Goal: Transaction & Acquisition: Purchase product/service

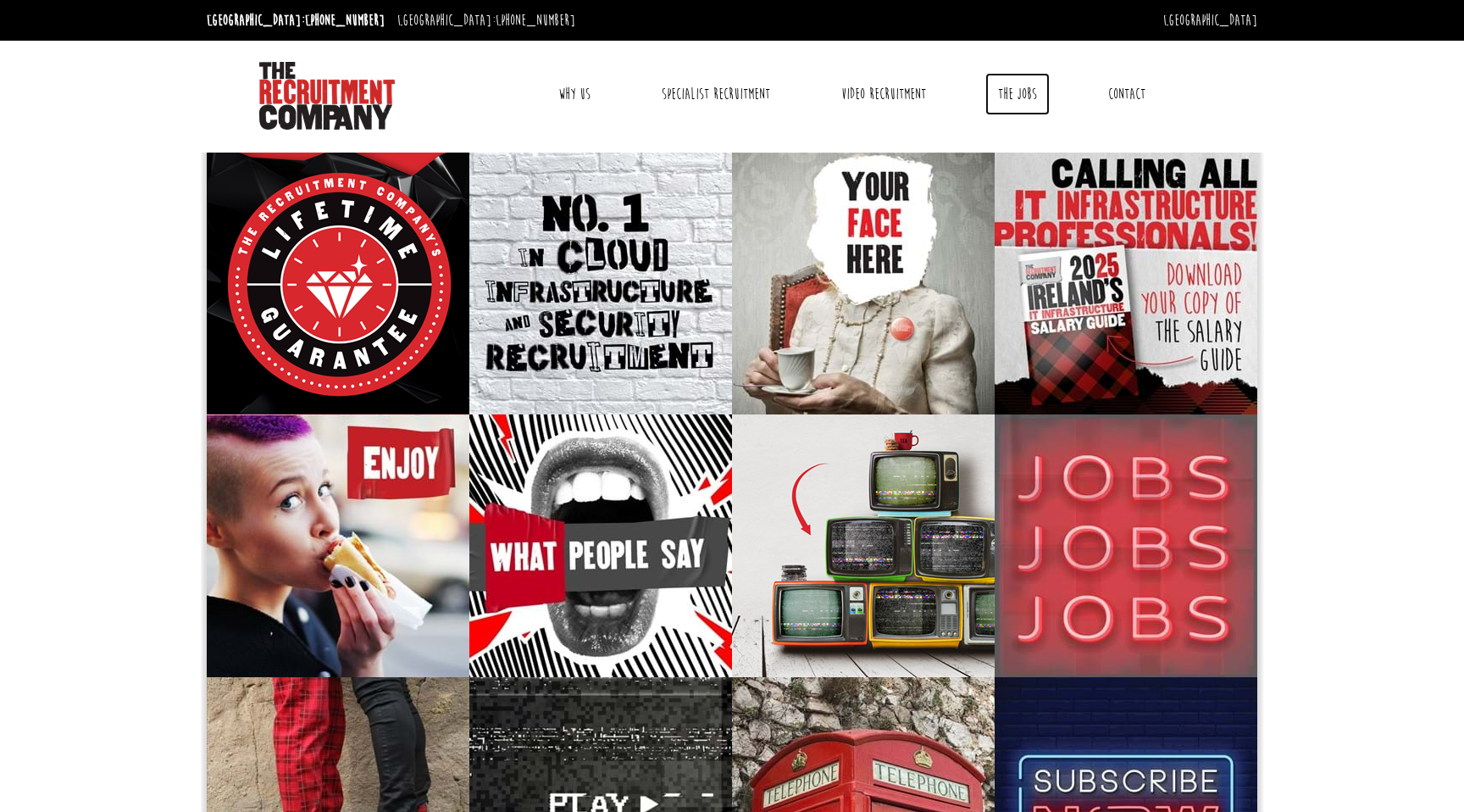
click at [1012, 86] on link "The Jobs" at bounding box center [1017, 94] width 65 height 42
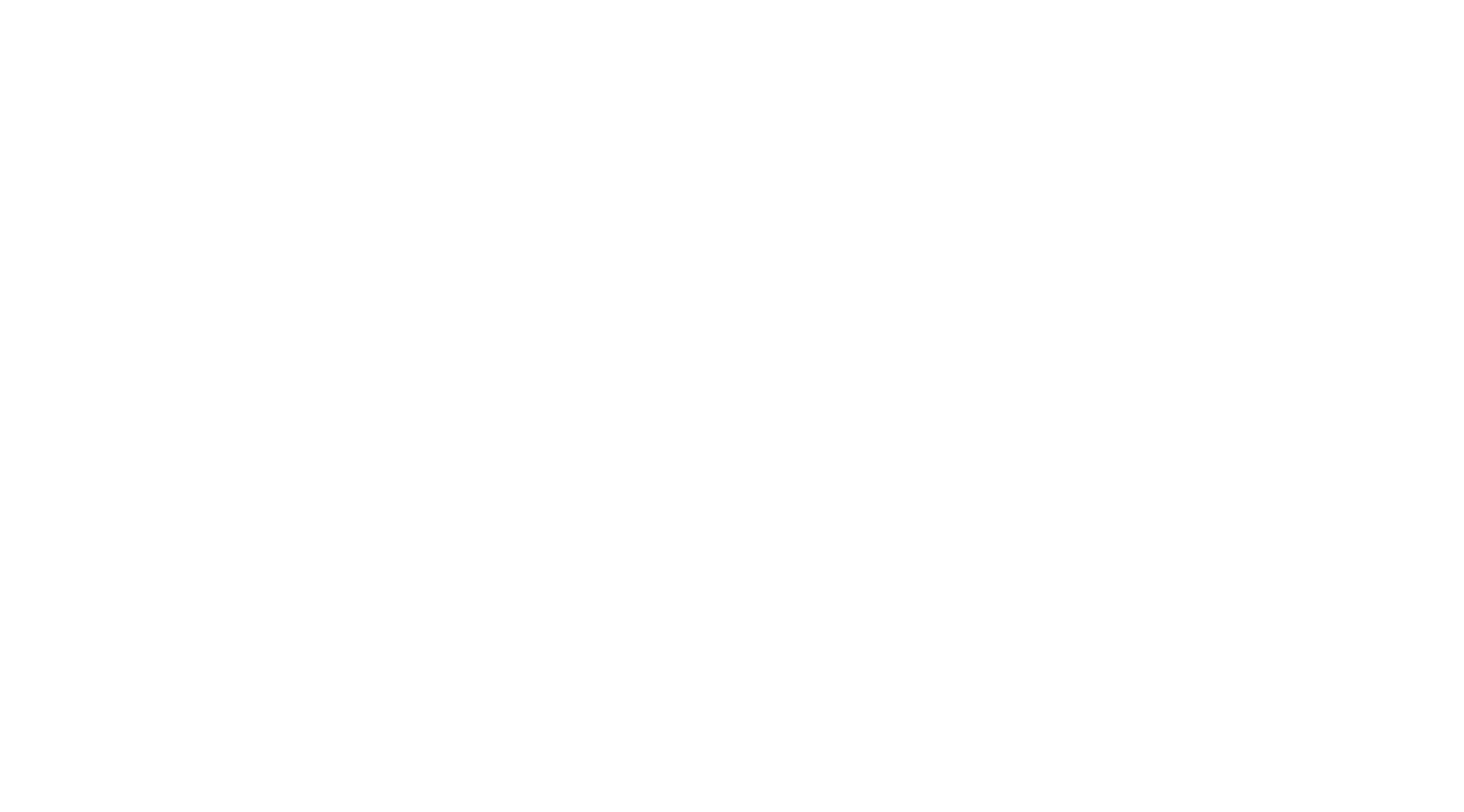
select select "[GEOGRAPHIC_DATA]"
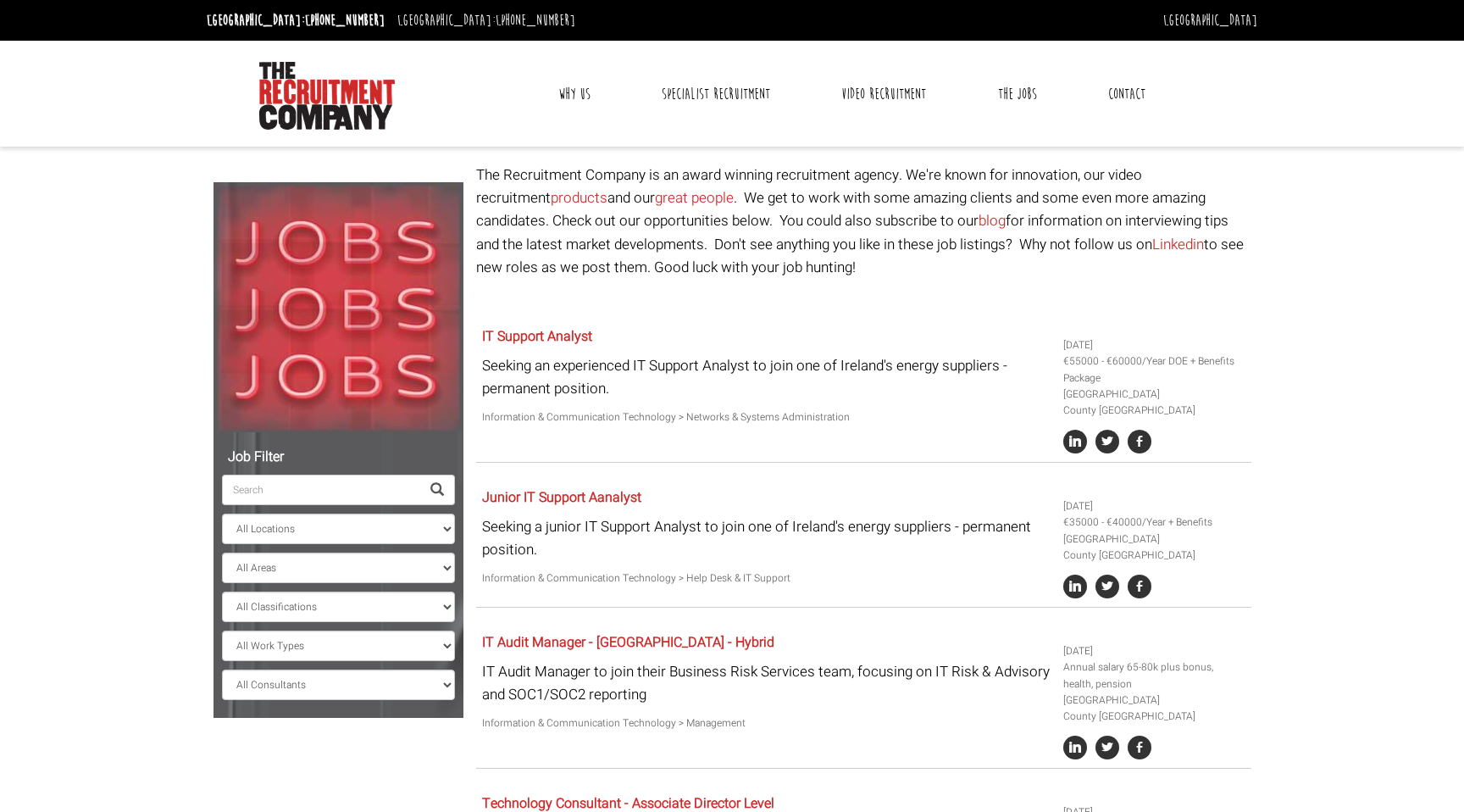
click at [1125, 84] on link "Contact" at bounding box center [1126, 94] width 63 height 42
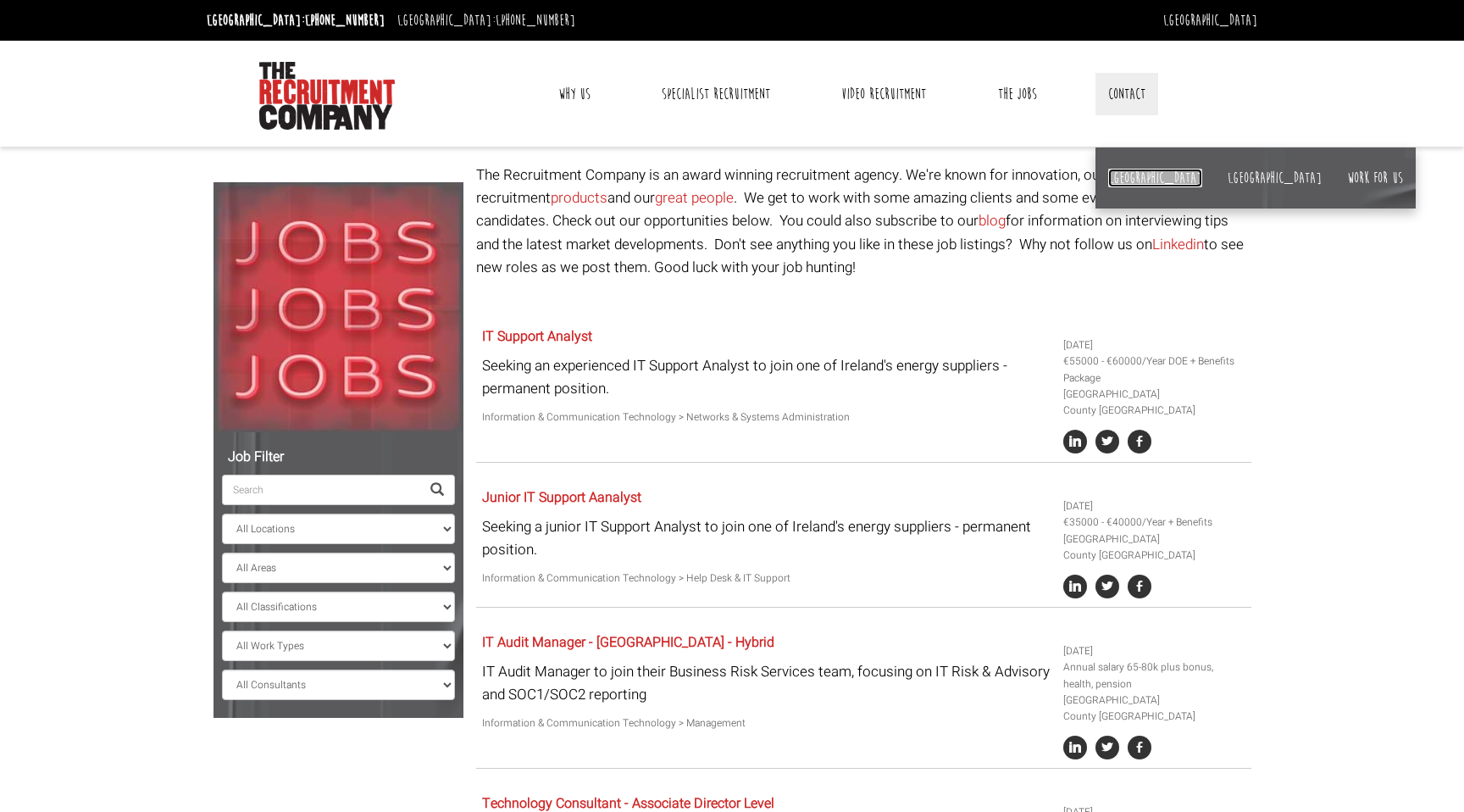
click at [1123, 177] on link "[GEOGRAPHIC_DATA]" at bounding box center [1155, 178] width 94 height 18
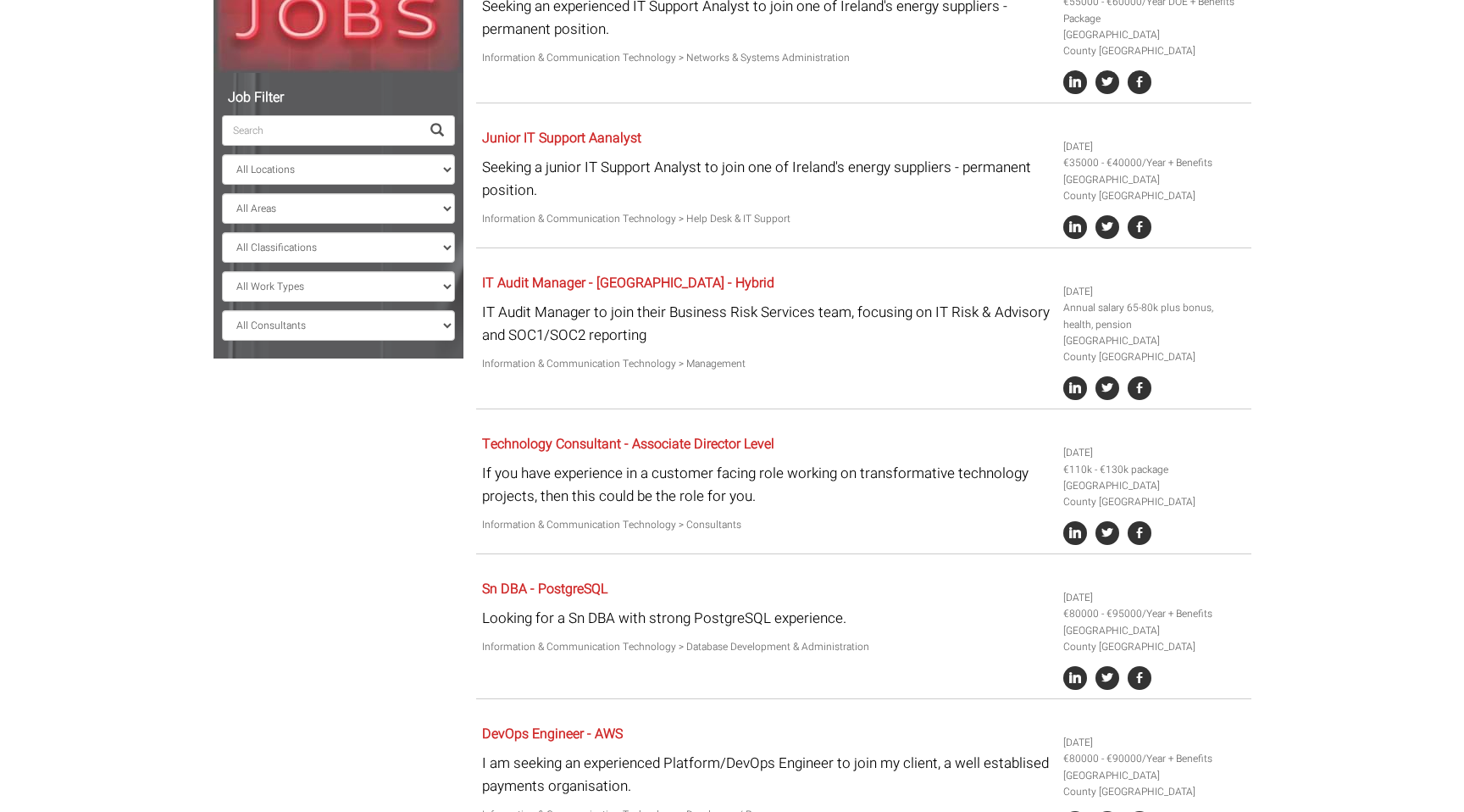
scroll to position [375, 0]
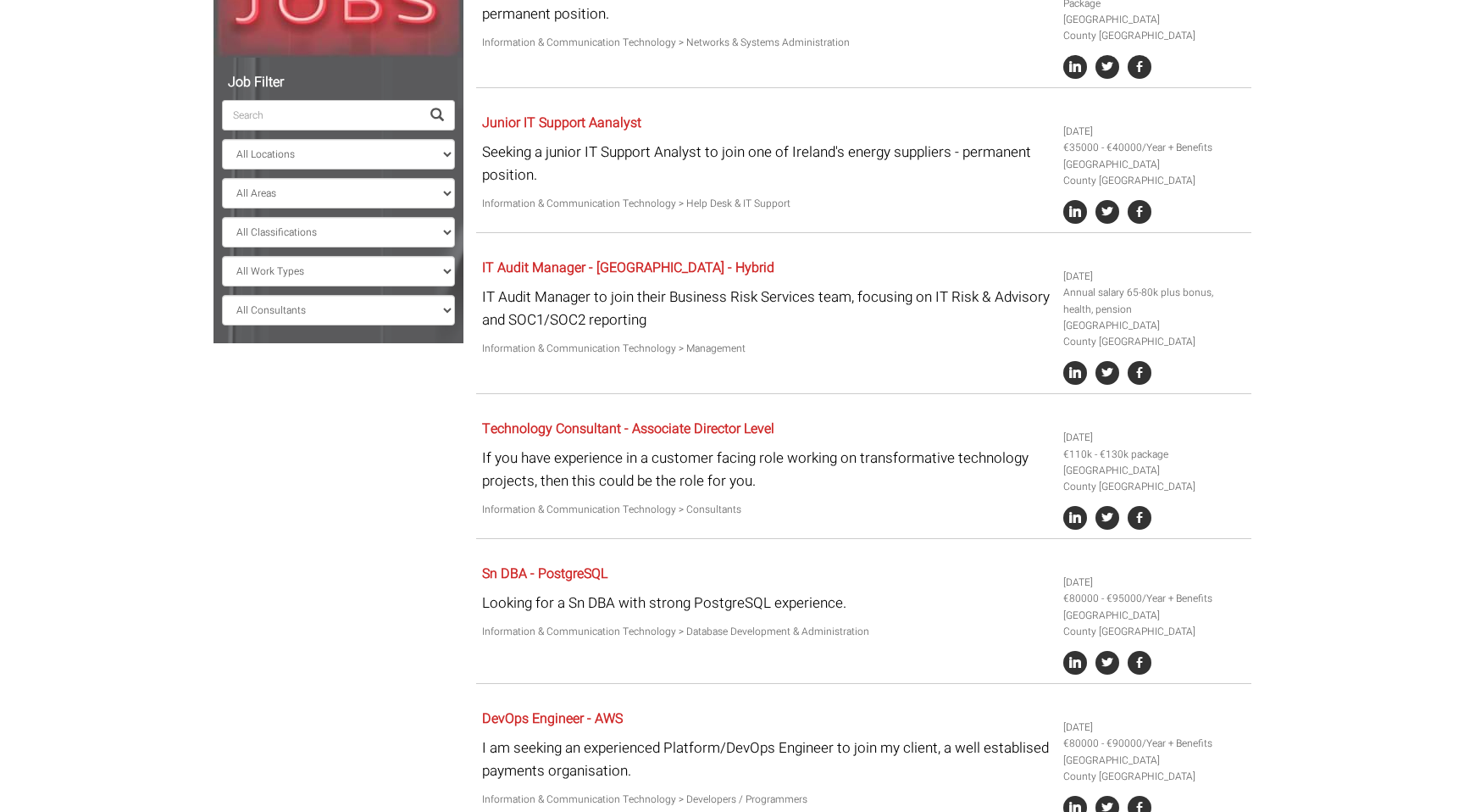
click at [385, 466] on div "Job Filter All Locations Sydney Melbourne Ireland Sydney CBD Parramatta Circula…" at bounding box center [732, 391] width 1063 height 1203
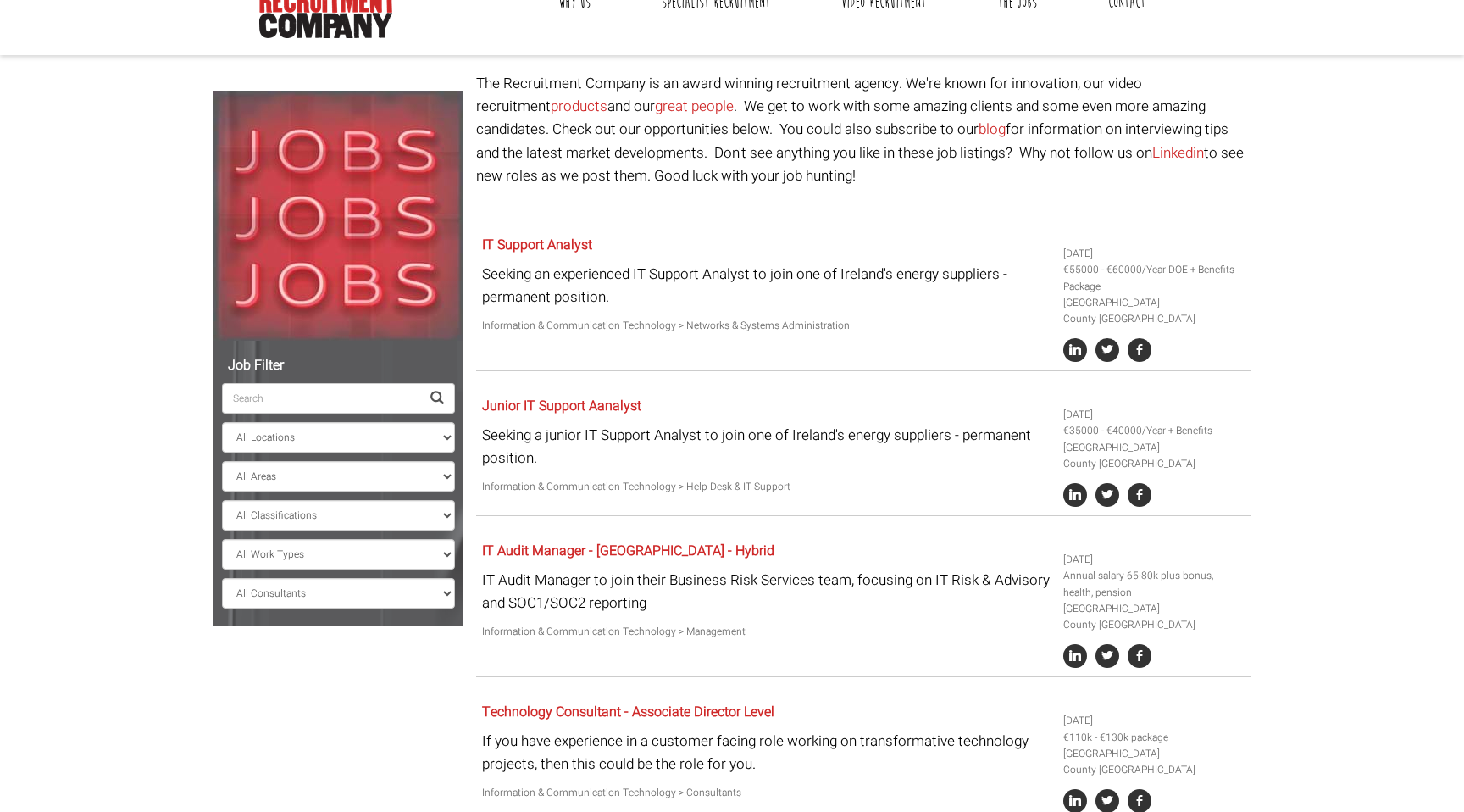
scroll to position [0, 0]
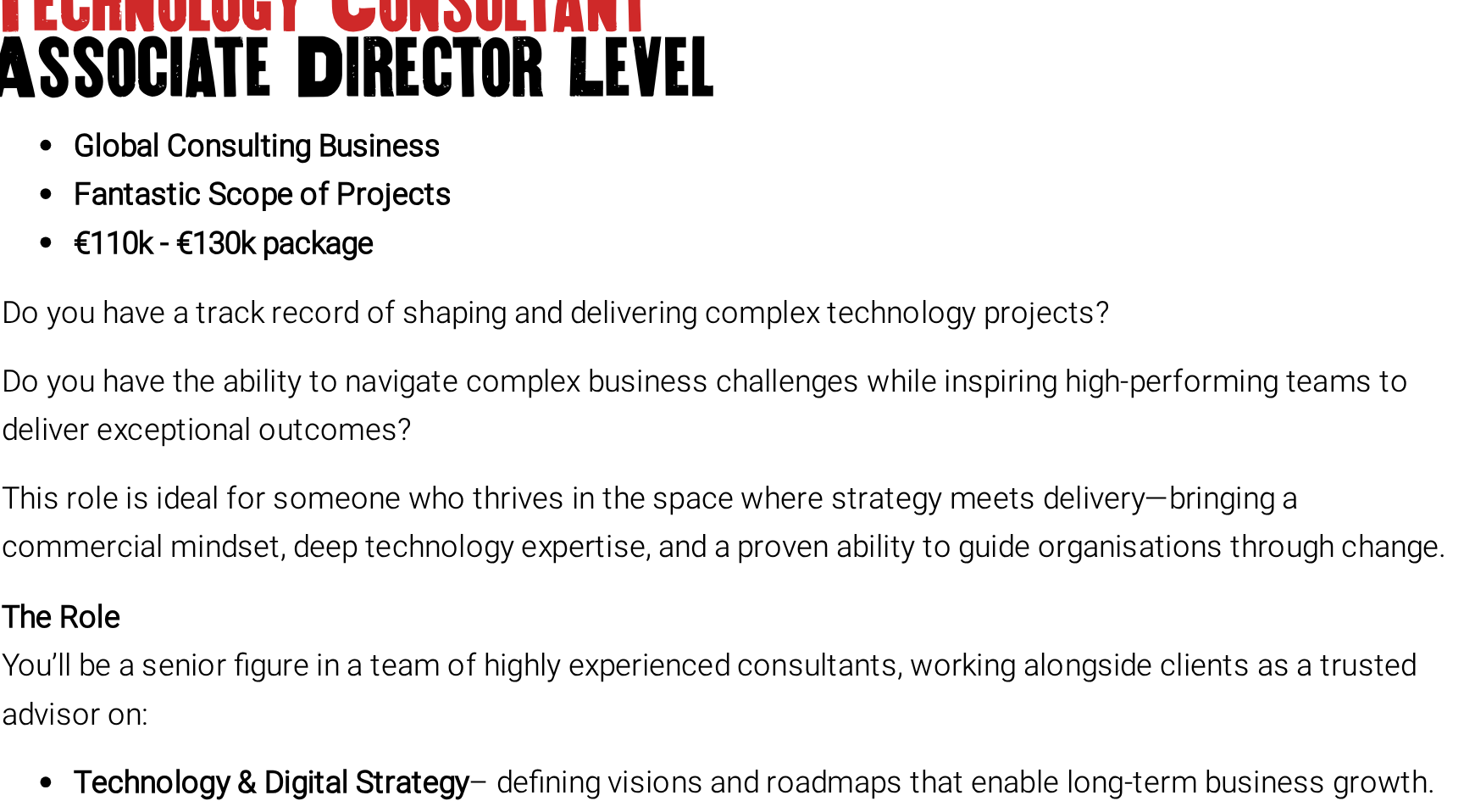
click at [502, 368] on p "Do you have the ability to navigate complex business challenges while inspiring…" at bounding box center [557, 385] width 688 height 45
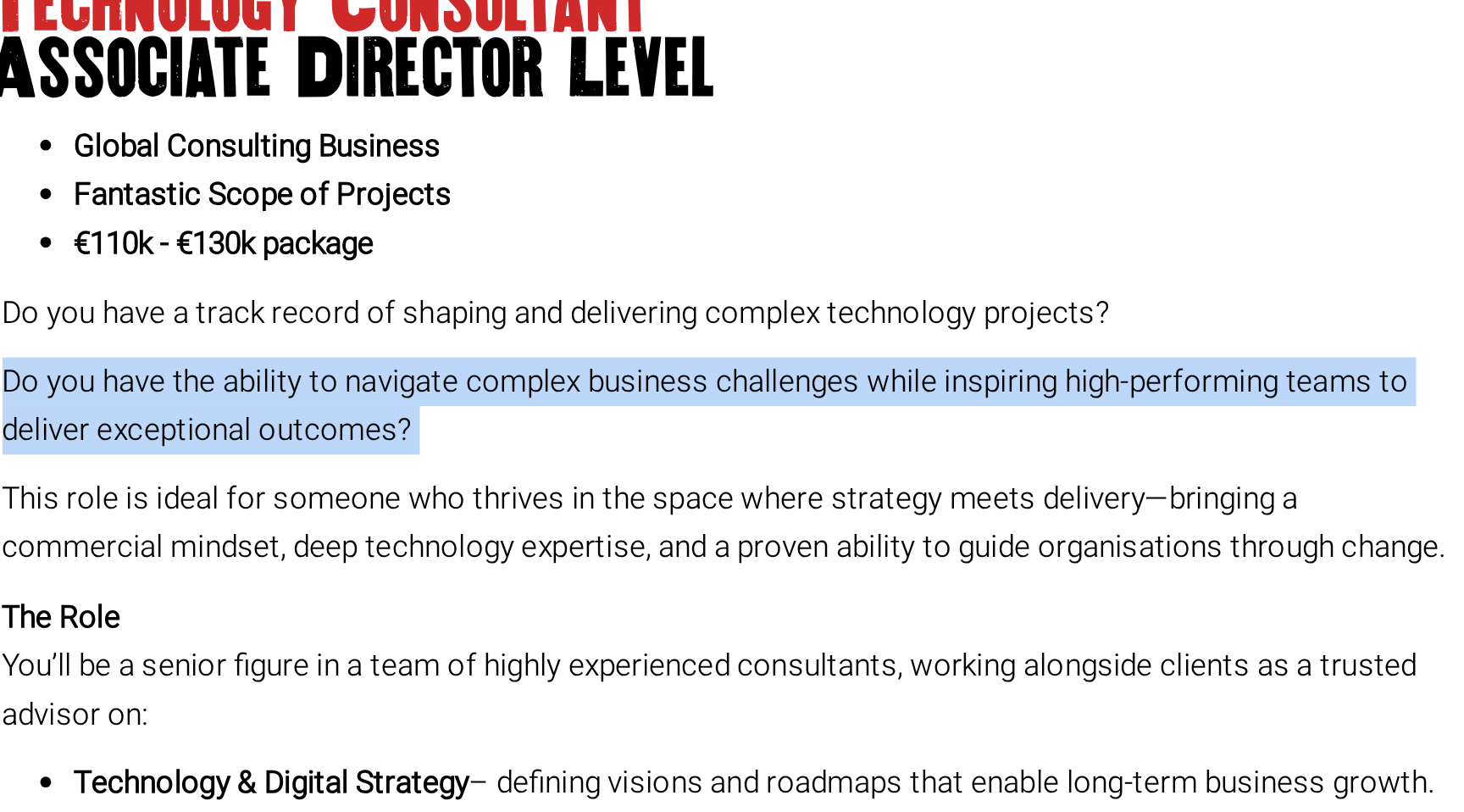
click at [502, 368] on p "Do you have the ability to navigate complex business challenges while inspiring…" at bounding box center [557, 385] width 688 height 45
click at [446, 372] on p "Do you have the ability to navigate complex business challenges while inspiring…" at bounding box center [557, 385] width 688 height 45
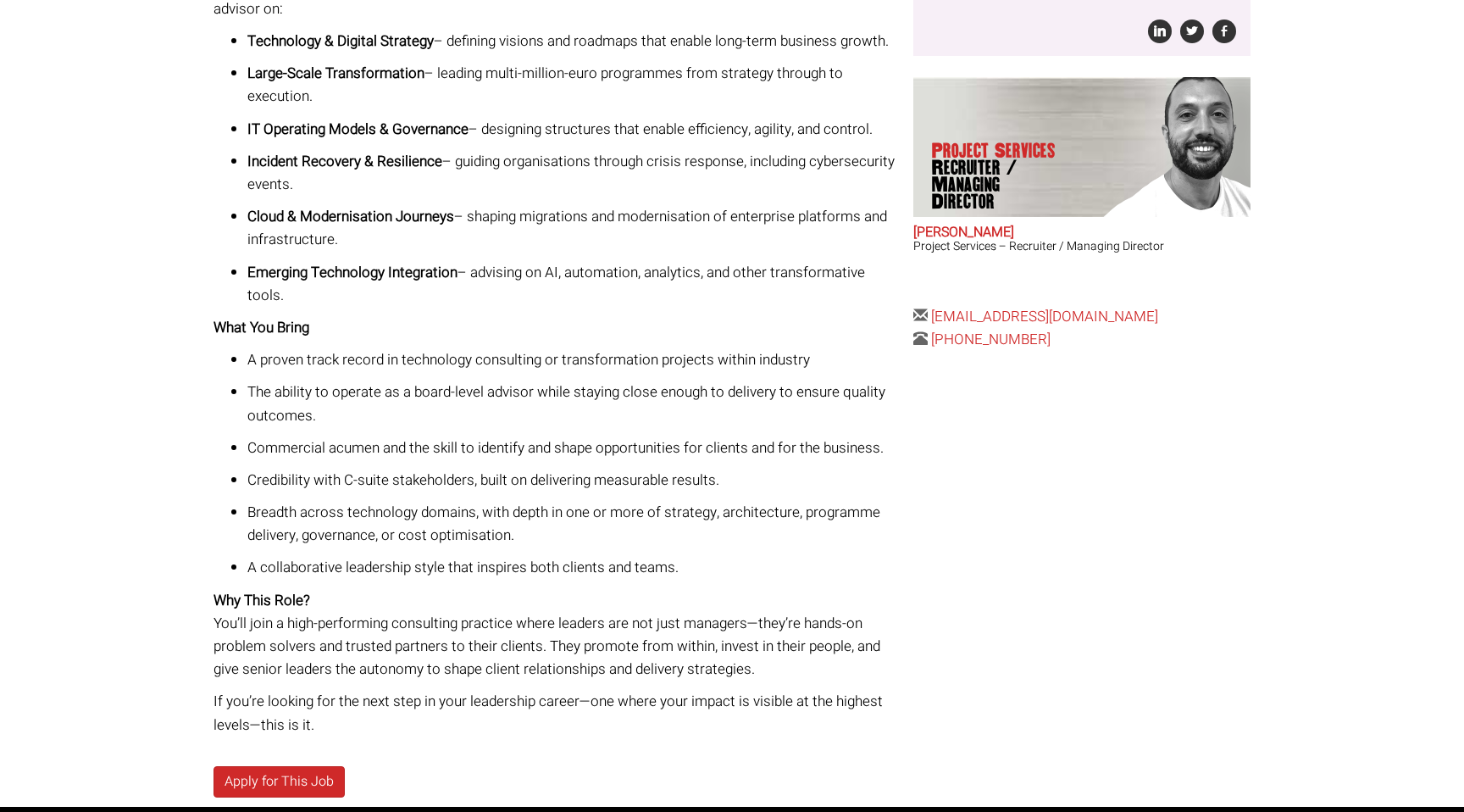
scroll to position [566, 0]
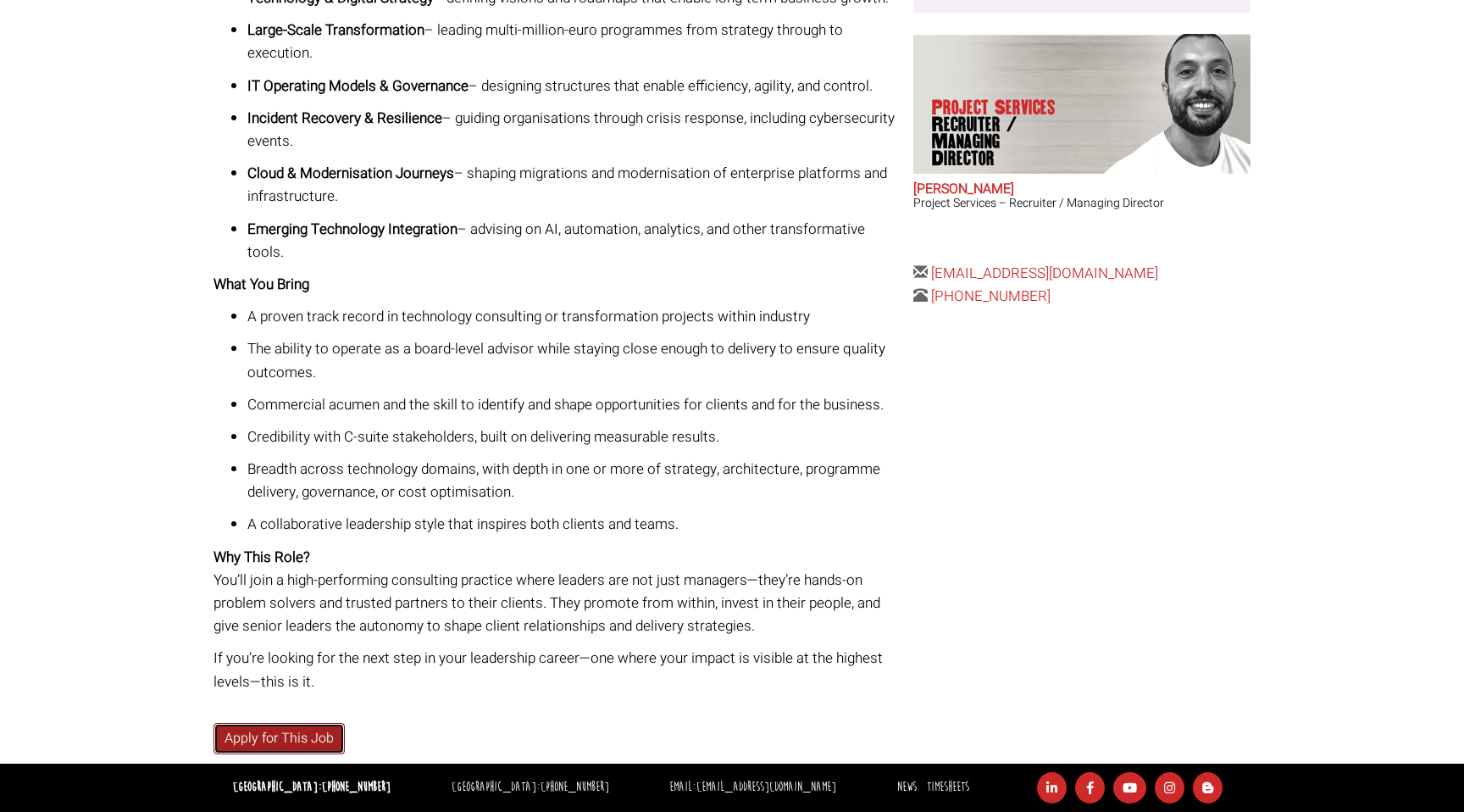
click at [296, 741] on link "Apply for This Job" at bounding box center [279, 738] width 131 height 31
click at [447, 245] on p "Emerging Technology Integration – advising on AI, automation, analytics, and ot…" at bounding box center [574, 239] width 654 height 45
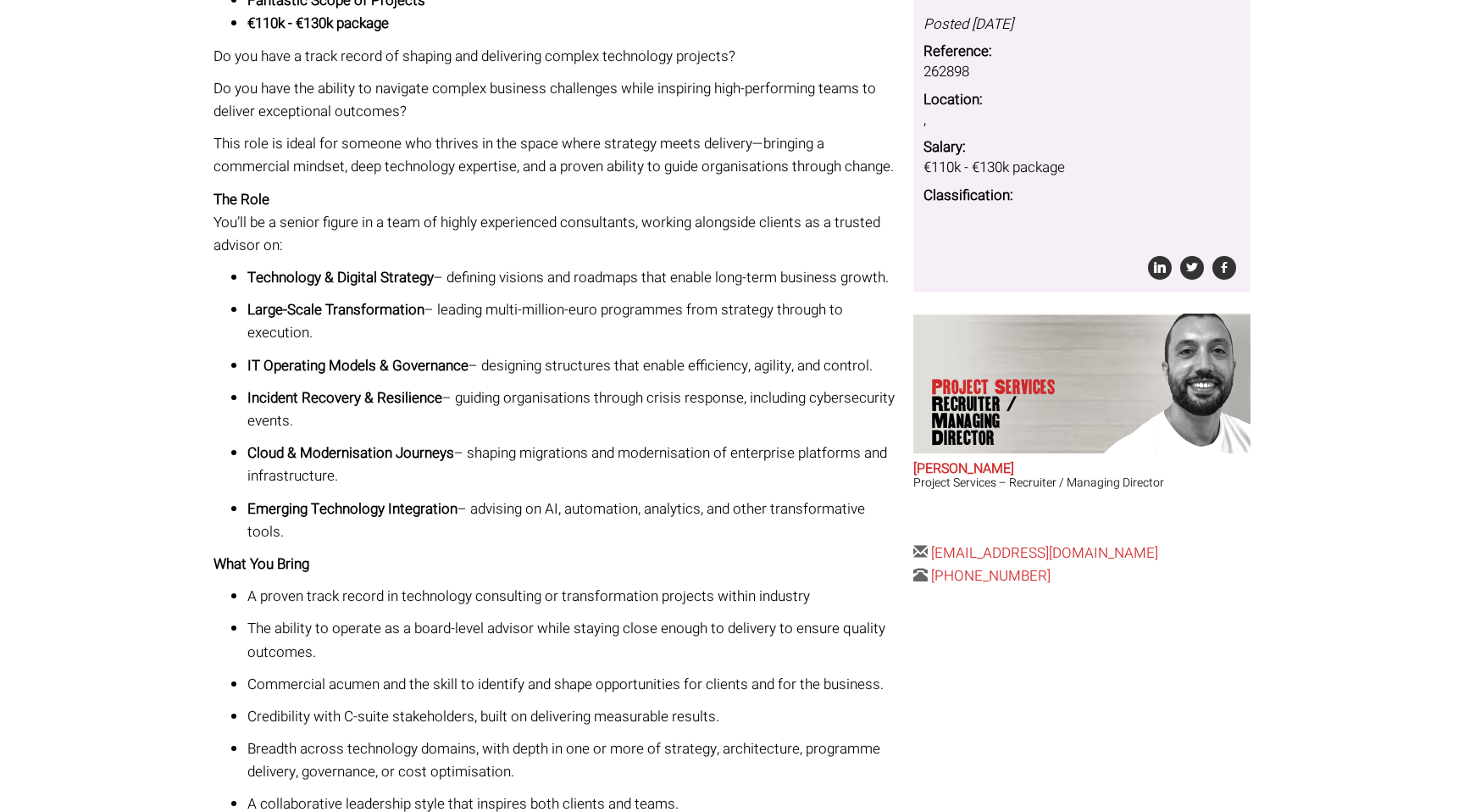
scroll to position [17, 0]
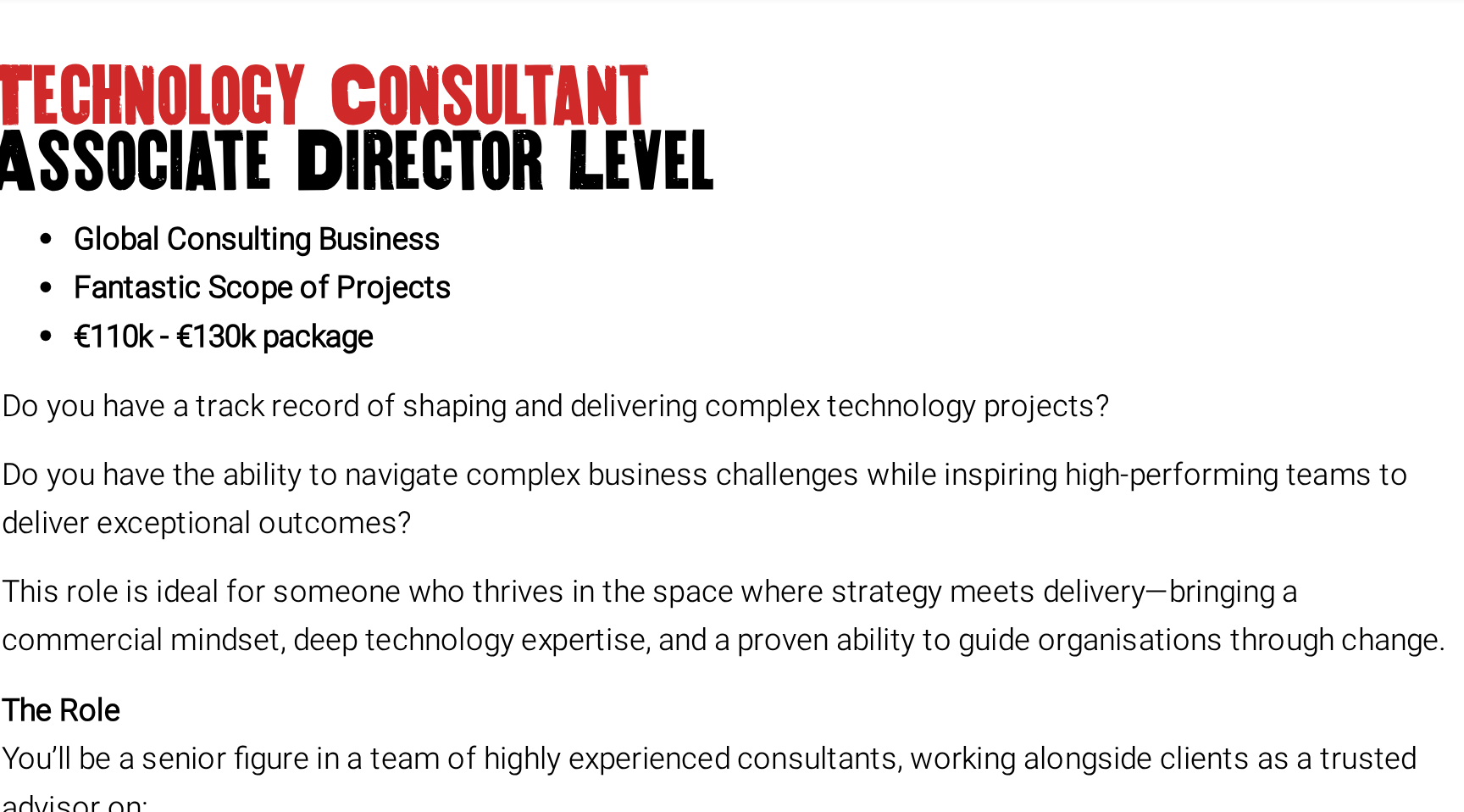
click at [407, 322] on p "Do you have a track record of shaping and delivering complex technology project…" at bounding box center [557, 326] width 688 height 23
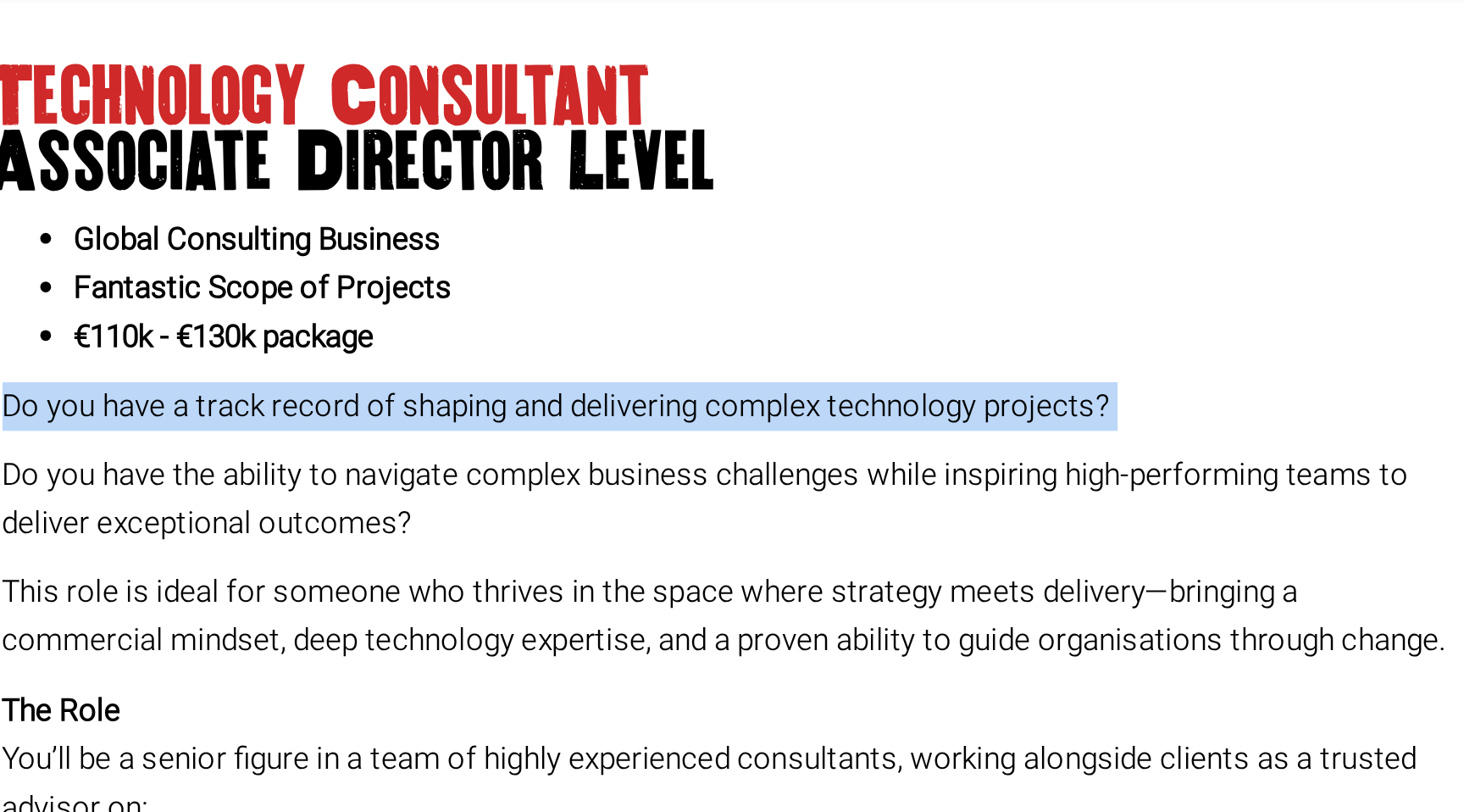
click at [407, 322] on p "Do you have a track record of shaping and delivering complex technology project…" at bounding box center [557, 326] width 688 height 23
click at [390, 323] on p "Do you have a track record of shaping and delivering complex technology project…" at bounding box center [557, 326] width 688 height 23
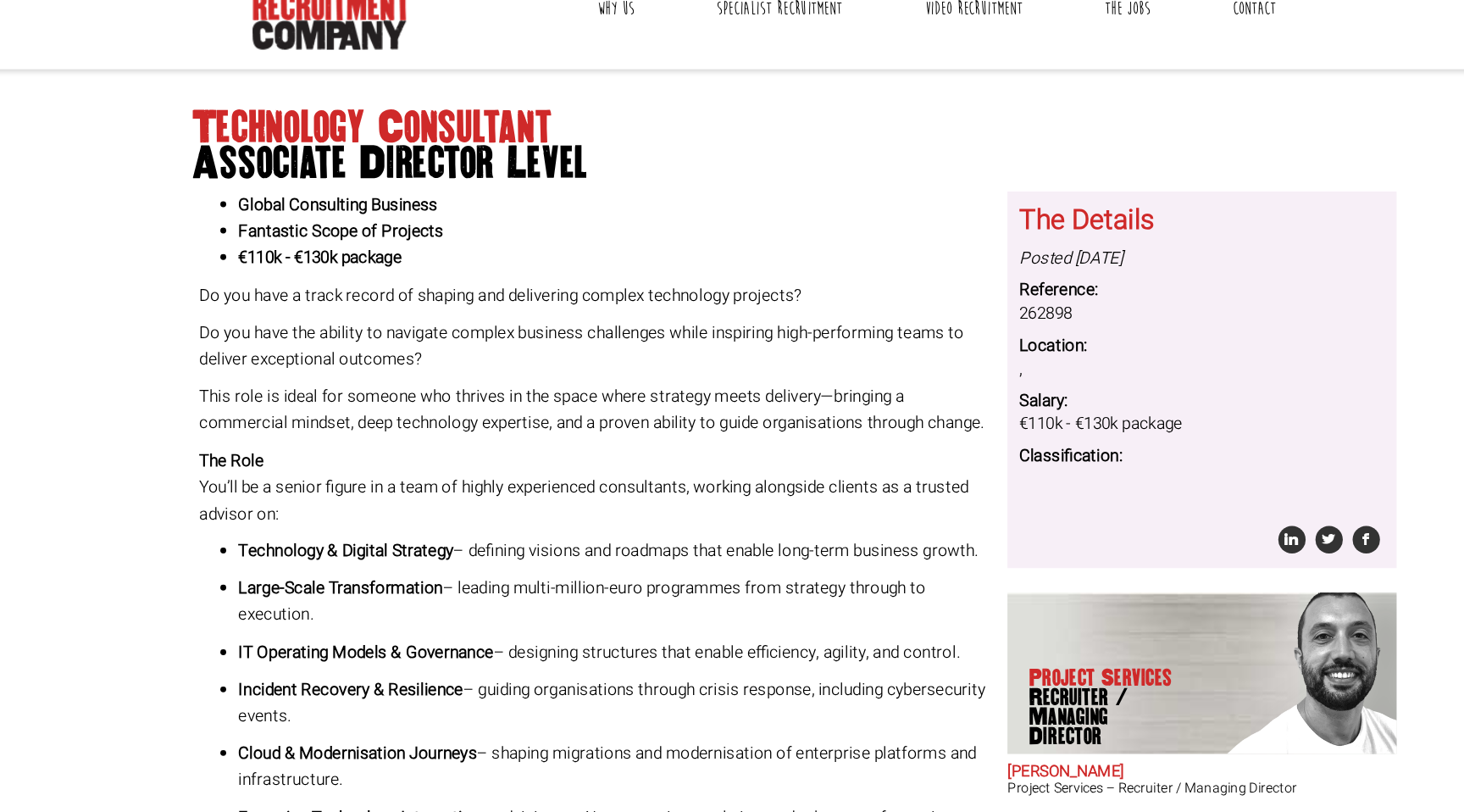
scroll to position [65, 0]
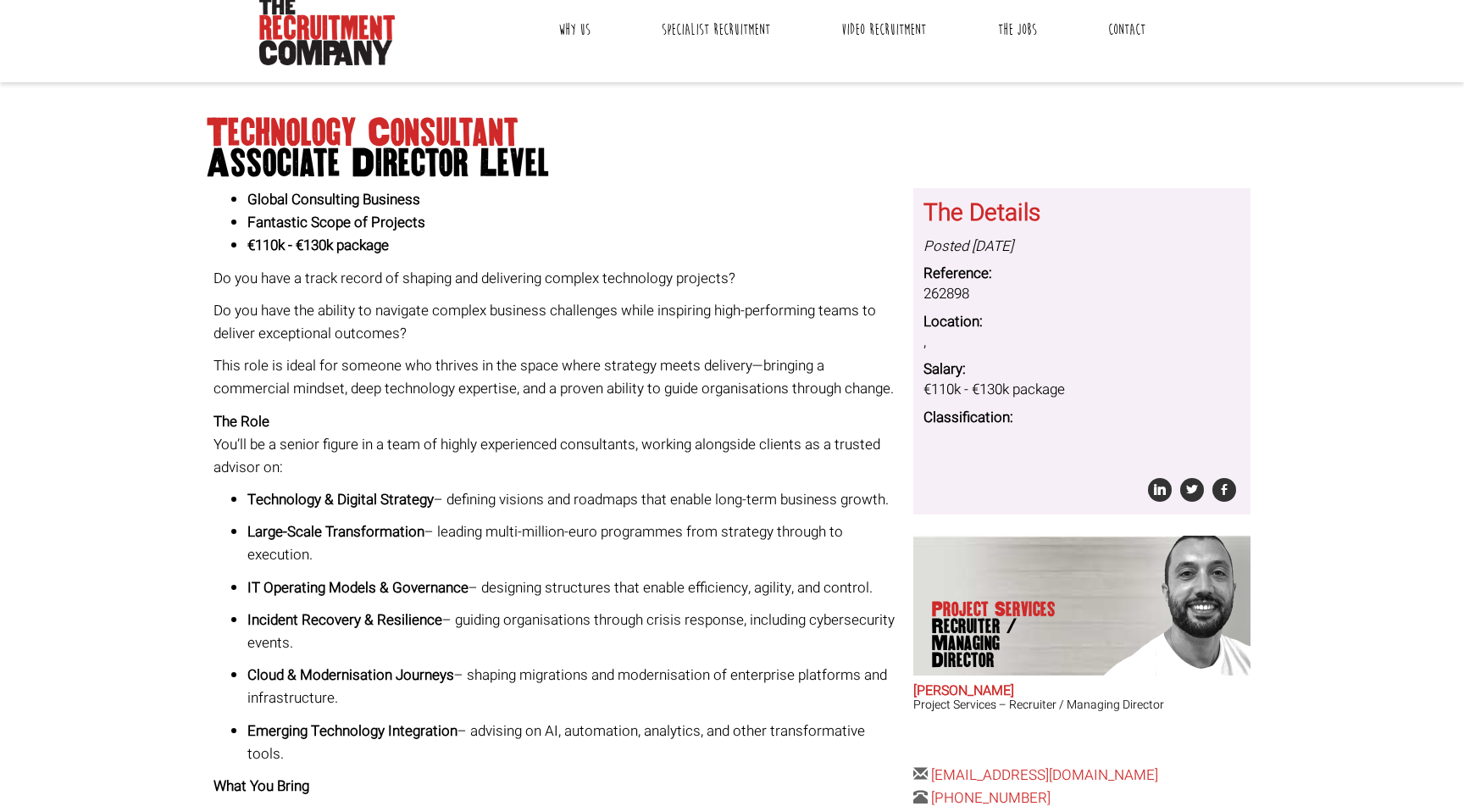
click at [380, 161] on span "Associate Director Level" at bounding box center [732, 164] width 1051 height 31
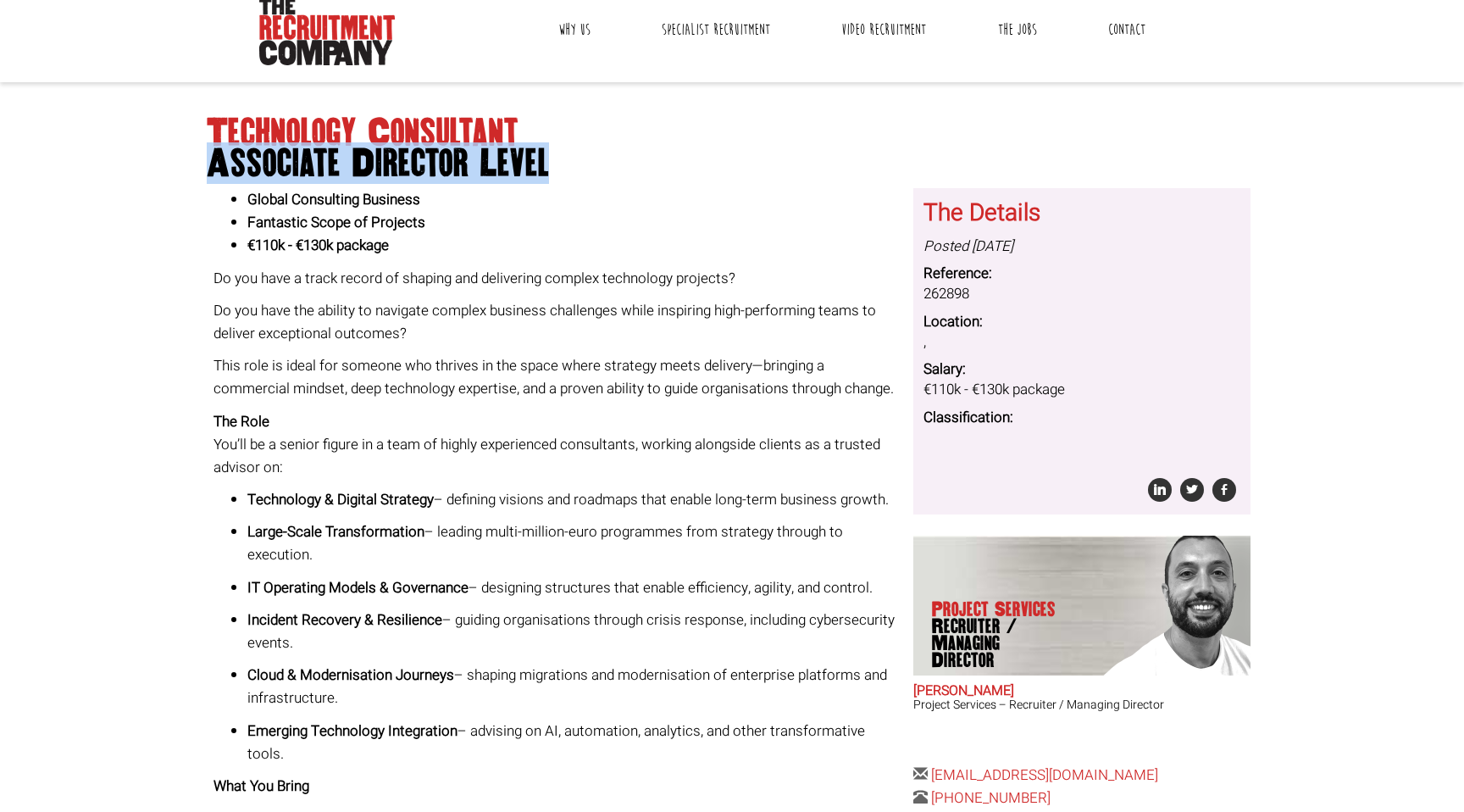
click at [380, 161] on span "Associate Director Level" at bounding box center [732, 164] width 1051 height 31
click at [316, 162] on span "Associate Director Level" at bounding box center [732, 164] width 1051 height 31
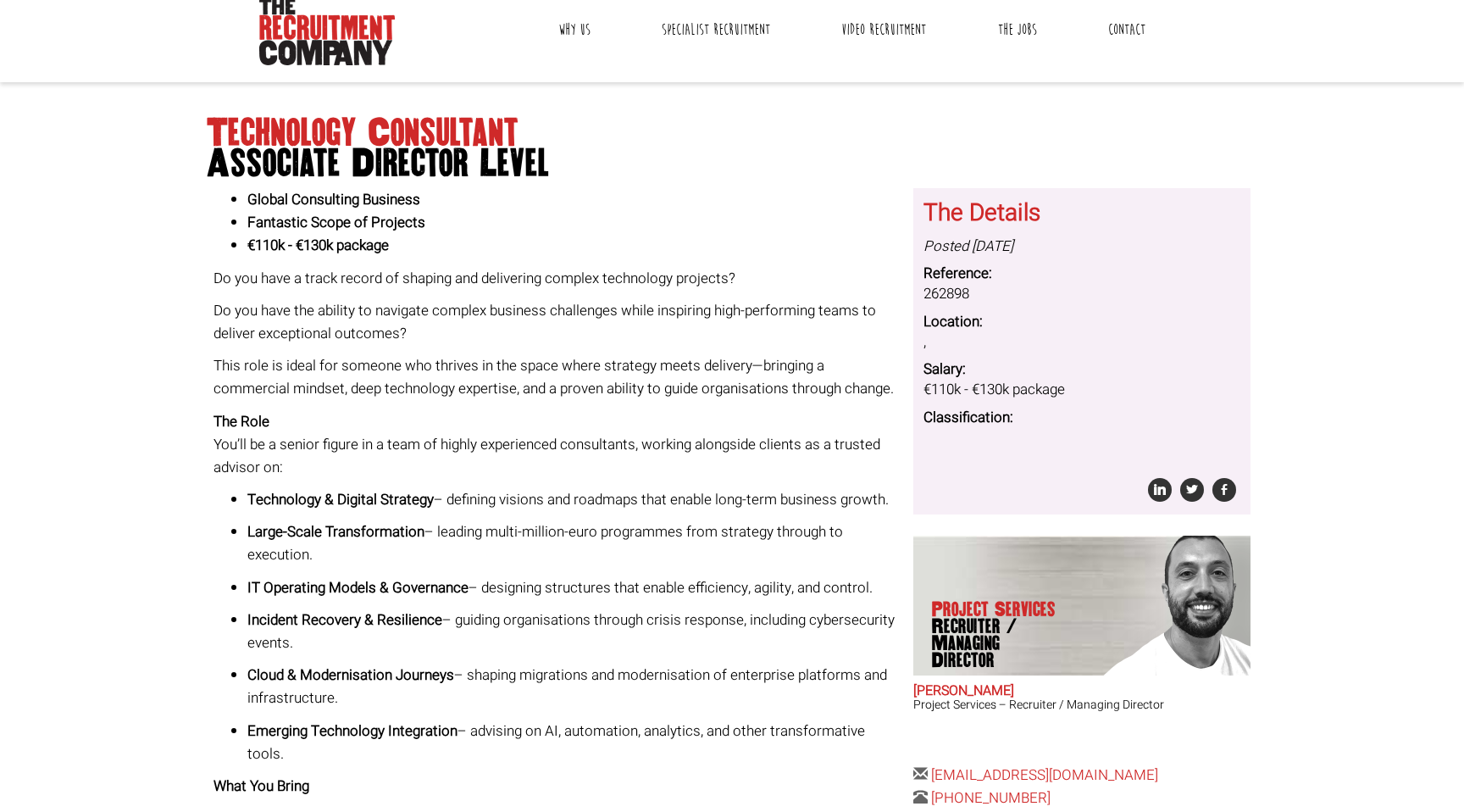
click at [207, 163] on div "Technology Consultant Associate Director Level Global Consulting Business Fanta…" at bounding box center [732, 682] width 1063 height 1165
drag, startPoint x: 211, startPoint y: 162, endPoint x: 466, endPoint y: 149, distance: 255.3
click at [466, 149] on span "Associate Director Level" at bounding box center [732, 164] width 1051 height 31
copy span "Associate Director"
click at [299, 238] on strong "€110k - €130k package" at bounding box center [318, 245] width 142 height 21
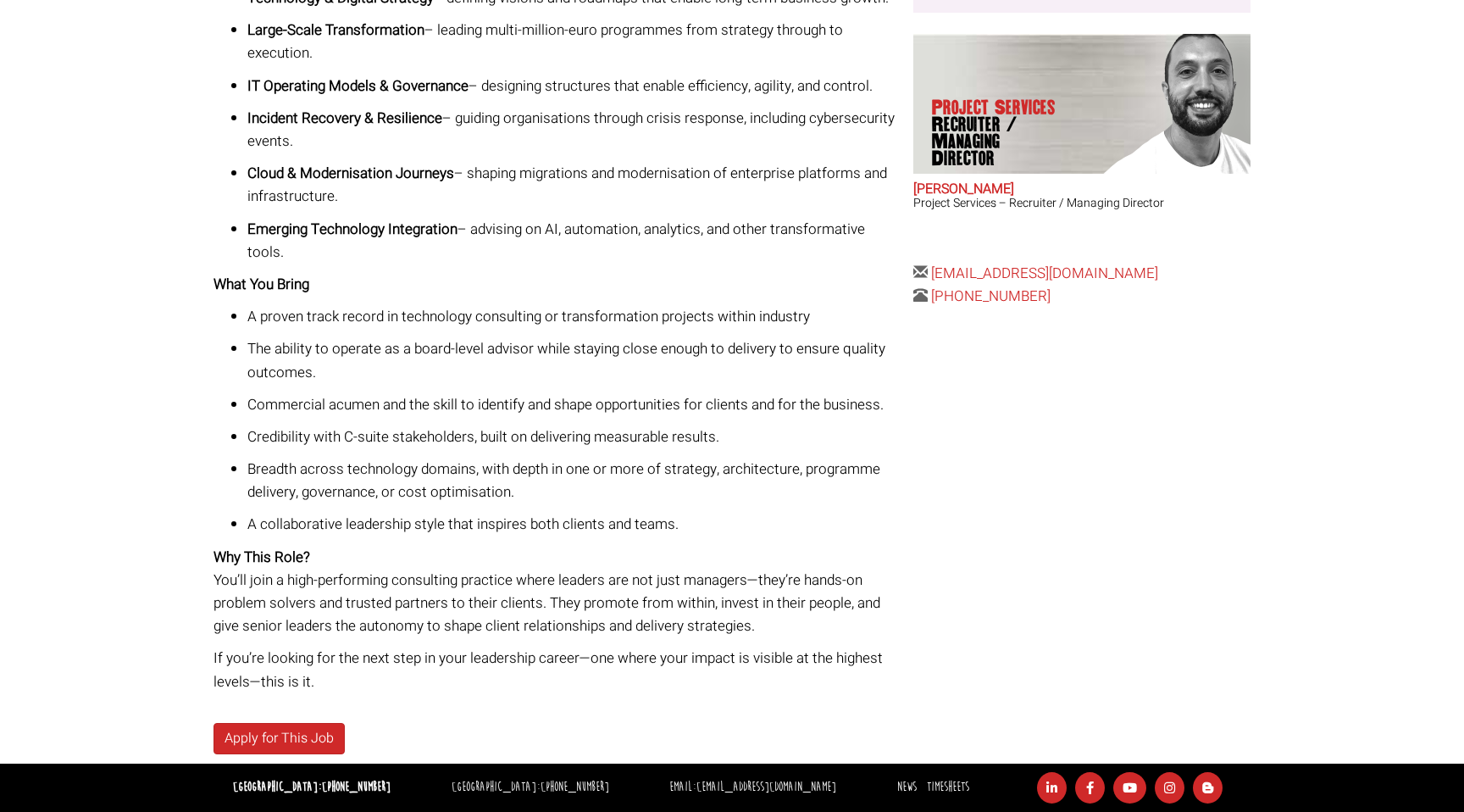
scroll to position [0, 0]
